Goal: Browse casually: Explore the website without a specific task or goal

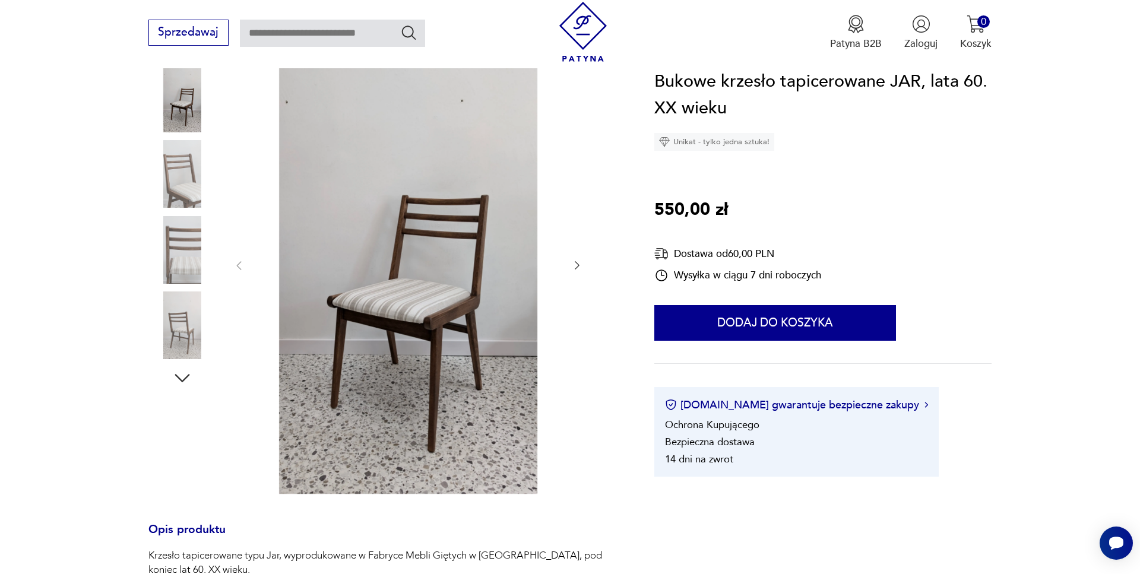
click at [179, 201] on img at bounding box center [182, 174] width 68 height 68
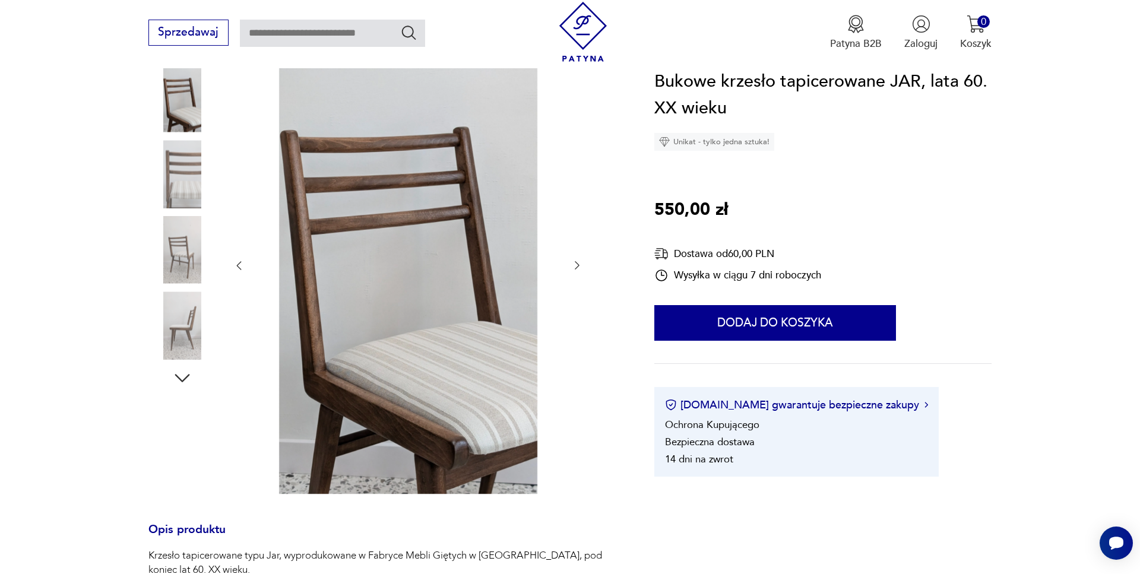
click at [188, 266] on img at bounding box center [182, 250] width 68 height 68
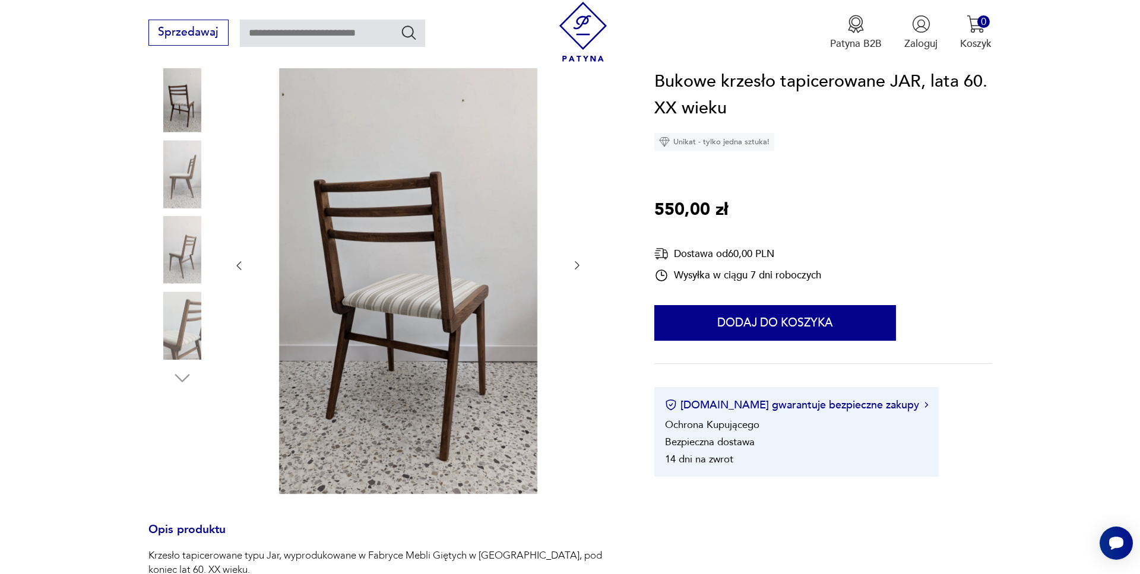
click at [172, 325] on img at bounding box center [182, 326] width 68 height 68
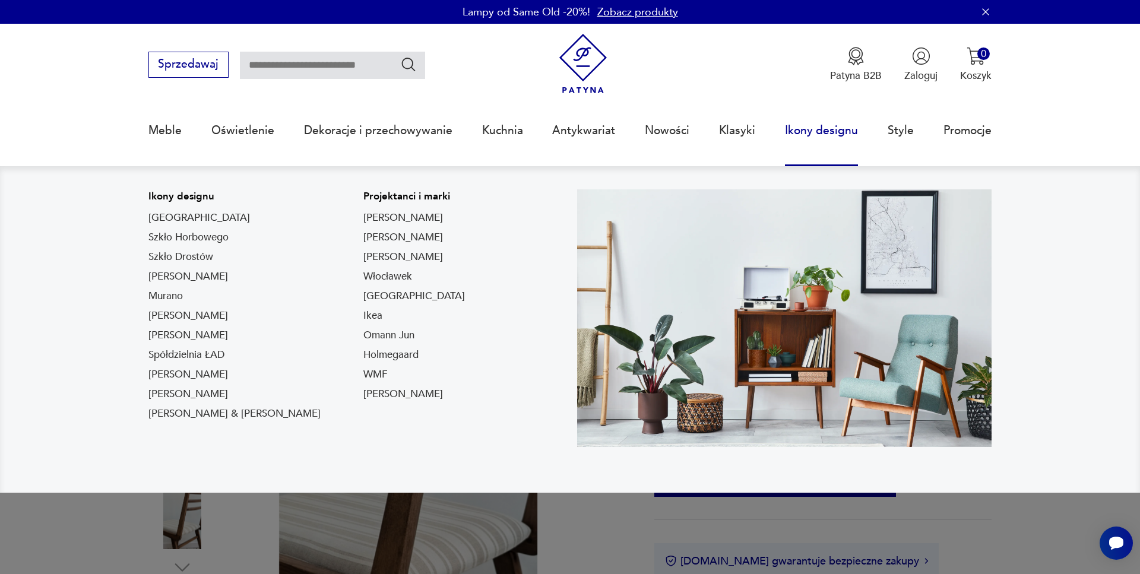
click at [833, 134] on link "Ikony designu" at bounding box center [821, 130] width 73 height 55
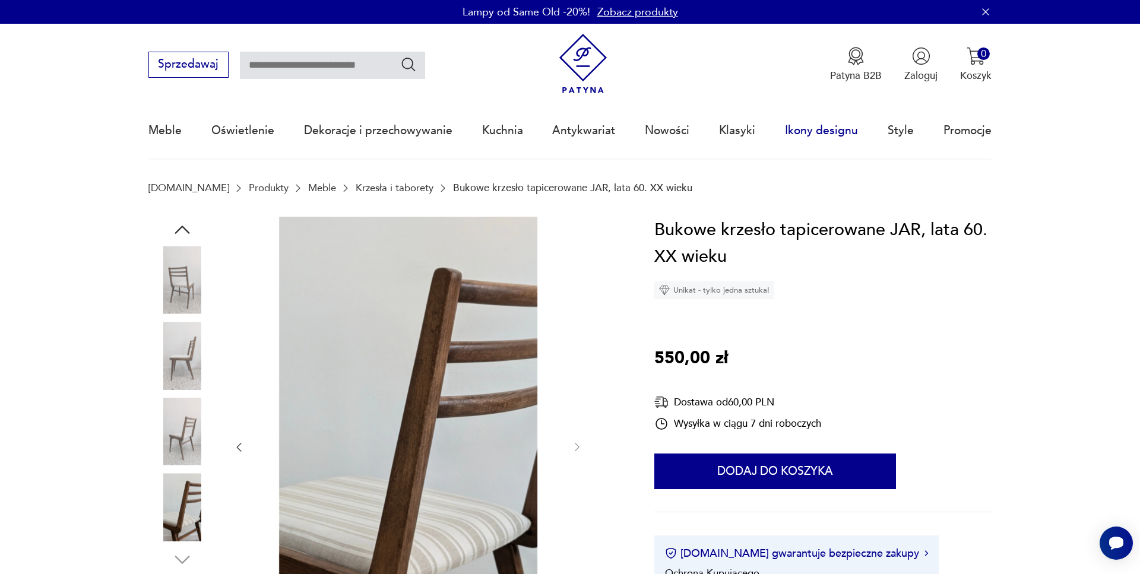
click at [833, 134] on link "Ikony designu" at bounding box center [821, 130] width 73 height 55
click at [805, 129] on link "Ikony designu" at bounding box center [821, 130] width 73 height 55
